Goal: Information Seeking & Learning: Learn about a topic

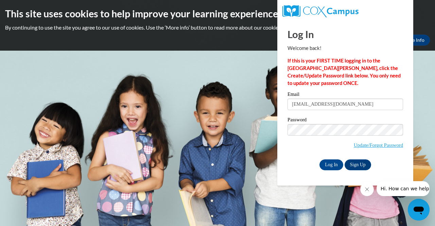
type input "hannahsahr05@gmail.com"
click at [334, 164] on input "Log In" at bounding box center [332, 164] width 24 height 11
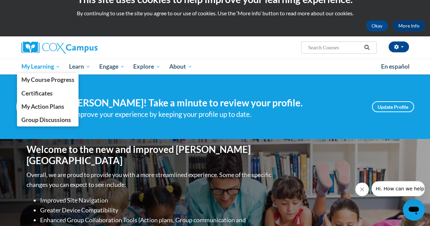
scroll to position [5, 0]
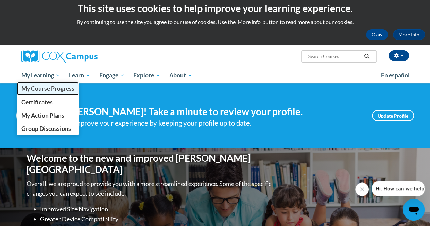
click at [46, 88] on span "My Course Progress" at bounding box center [47, 88] width 53 height 7
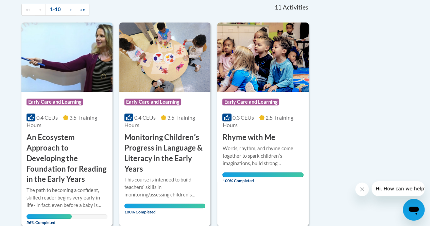
scroll to position [157, 0]
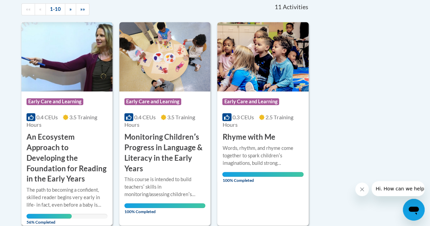
click at [84, 144] on h3 "An Ecosystem Approach to Developing the Foundation for Reading in the Early Yea…" at bounding box center [67, 158] width 81 height 52
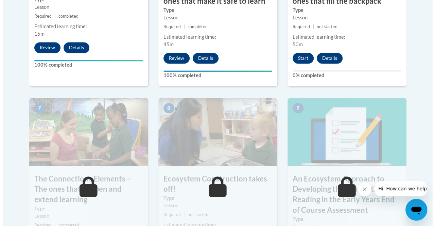
scroll to position [546, 0]
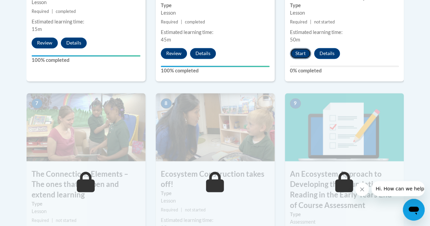
click at [302, 50] on button "Start" at bounding box center [300, 53] width 21 height 11
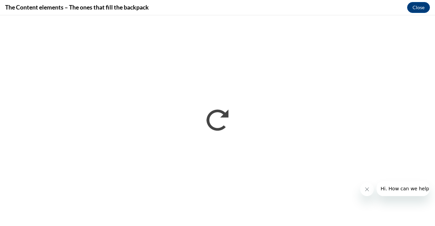
scroll to position [0, 0]
click at [368, 190] on icon "Close message from company" at bounding box center [366, 189] width 5 height 5
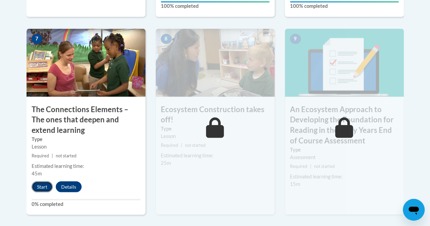
click at [44, 187] on button "Start" at bounding box center [42, 186] width 21 height 11
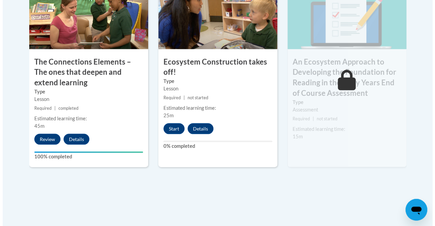
scroll to position [660, 0]
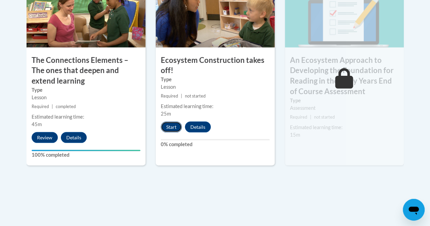
click at [168, 126] on button "Start" at bounding box center [171, 127] width 21 height 11
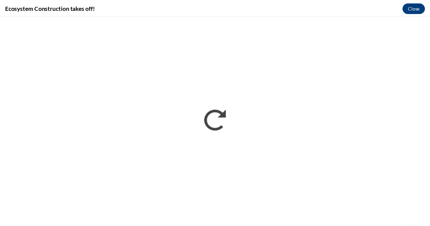
scroll to position [0, 0]
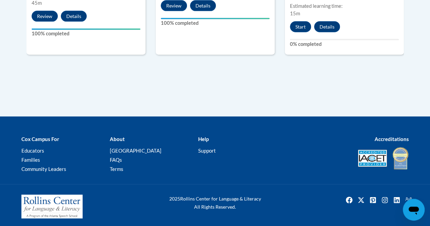
scroll to position [783, 0]
